Goal: Find specific page/section: Find specific page/section

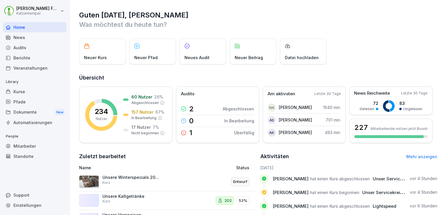
click at [27, 48] on div "Audits" at bounding box center [35, 48] width 64 height 10
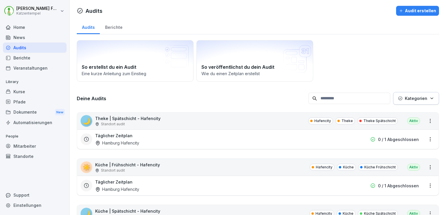
click at [36, 58] on div "Berichte" at bounding box center [35, 58] width 64 height 10
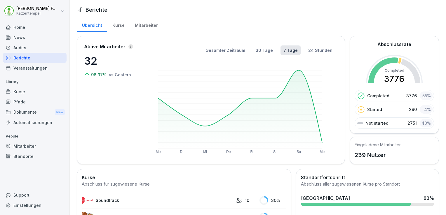
click at [25, 51] on div "Audits" at bounding box center [35, 48] width 64 height 10
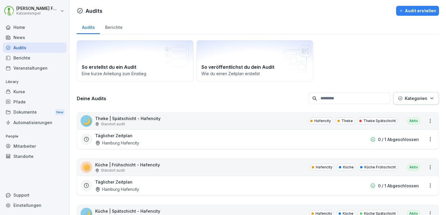
click at [110, 29] on div "Berichte" at bounding box center [114, 26] width 28 height 15
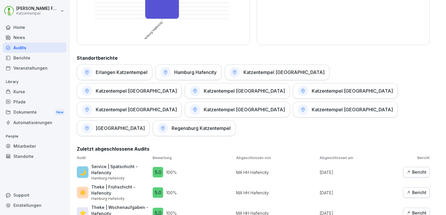
scroll to position [247, 0]
click at [198, 74] on h1 "Hamburg Hafencity" at bounding box center [195, 73] width 42 height 6
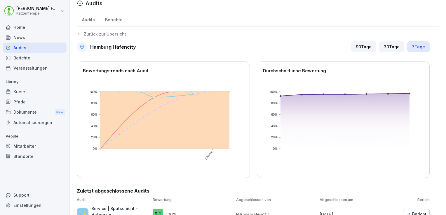
scroll to position [7, 0]
click at [389, 49] on div "30 Tage" at bounding box center [391, 47] width 25 height 11
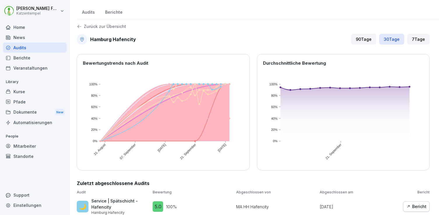
scroll to position [14, 0]
